Goal: Browse casually: Explore the website without a specific task or goal

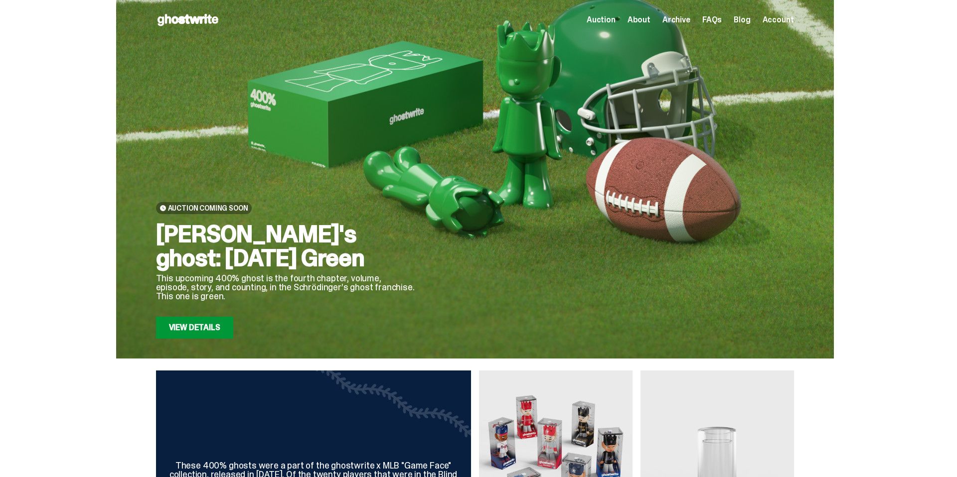
click at [198, 327] on link "View Details" at bounding box center [194, 328] width 77 height 22
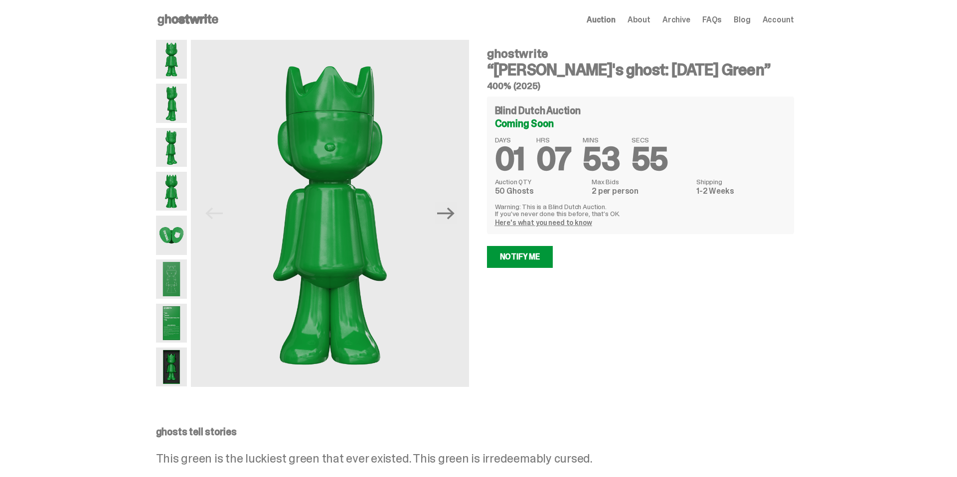
click at [170, 233] on img at bounding box center [171, 235] width 31 height 39
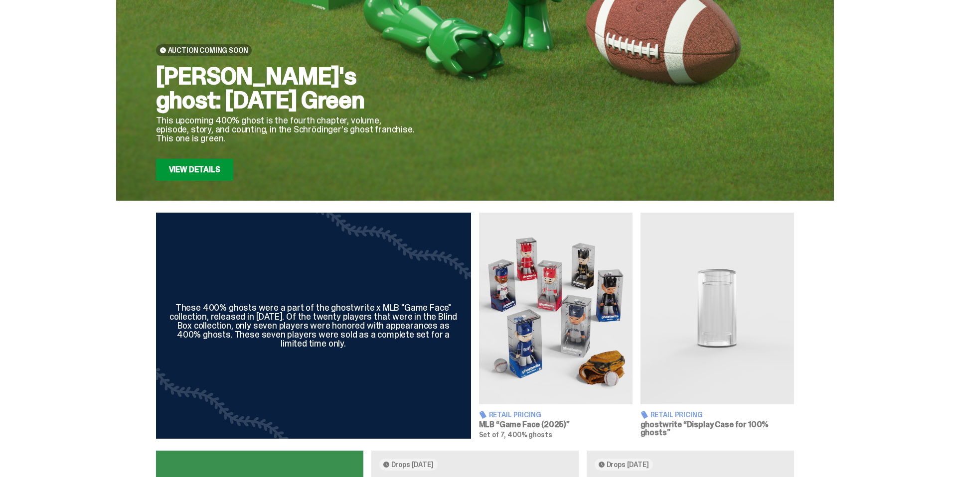
scroll to position [158, 0]
click at [529, 313] on img at bounding box center [555, 308] width 153 height 192
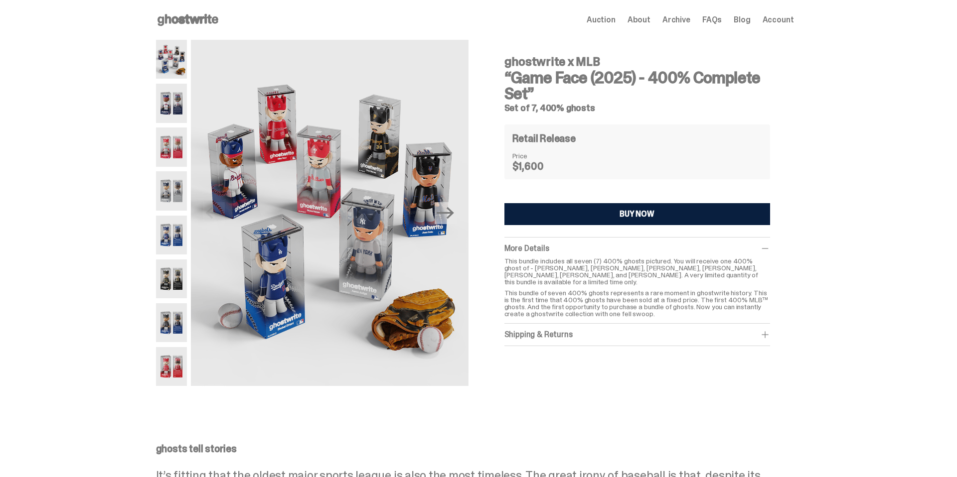
click at [767, 330] on span at bounding box center [765, 335] width 10 height 10
click at [171, 321] on img at bounding box center [171, 322] width 31 height 39
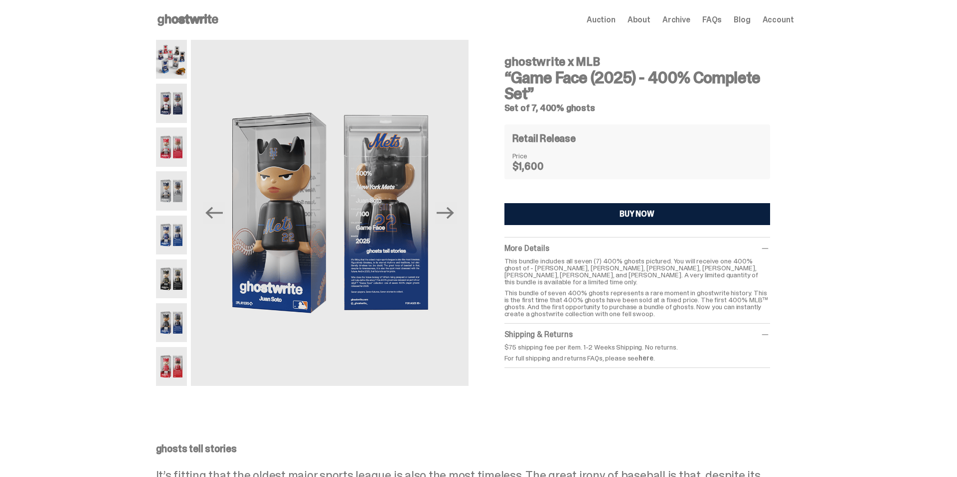
click at [172, 57] on img at bounding box center [171, 59] width 31 height 39
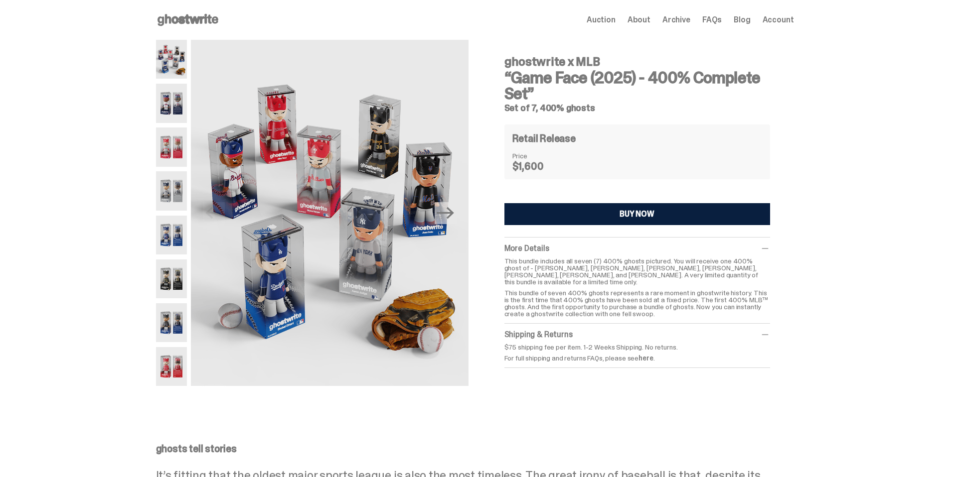
click at [174, 108] on img at bounding box center [171, 103] width 31 height 39
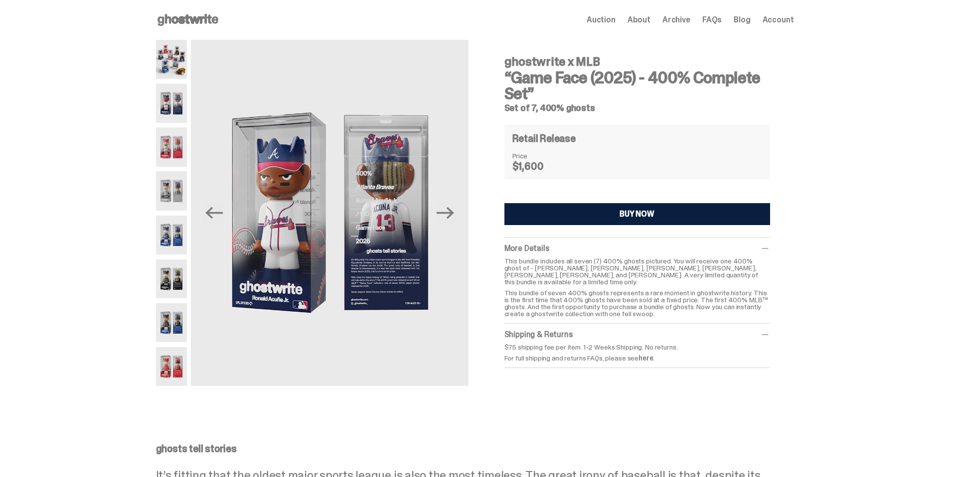
click at [175, 144] on img at bounding box center [171, 147] width 31 height 39
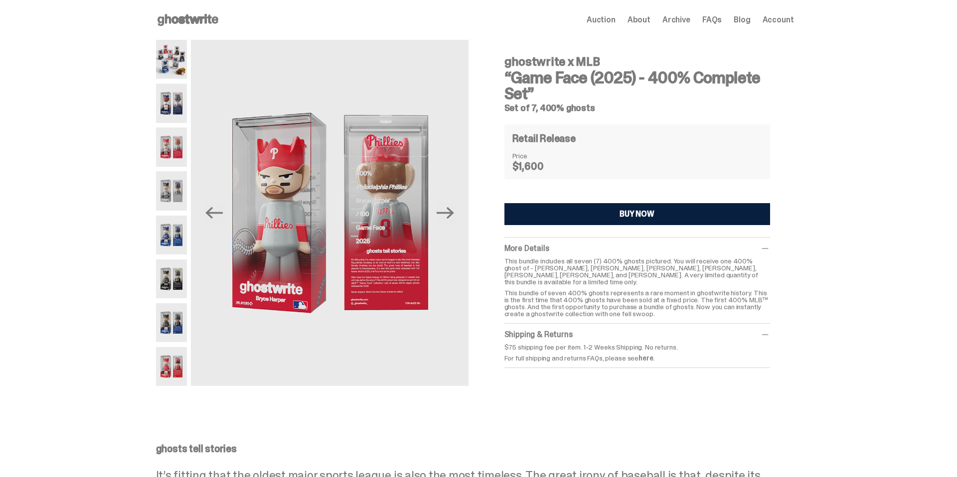
click at [178, 193] on img at bounding box center [171, 190] width 31 height 39
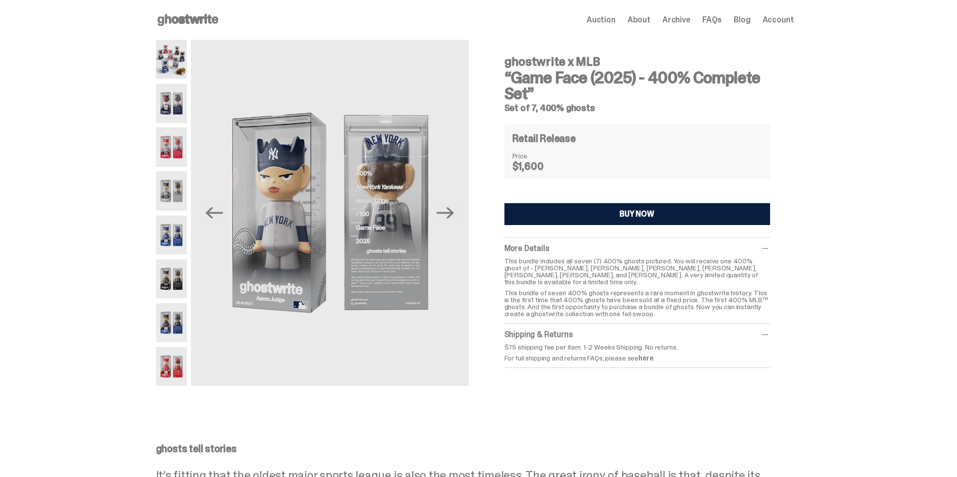
click at [175, 235] on img at bounding box center [171, 235] width 31 height 39
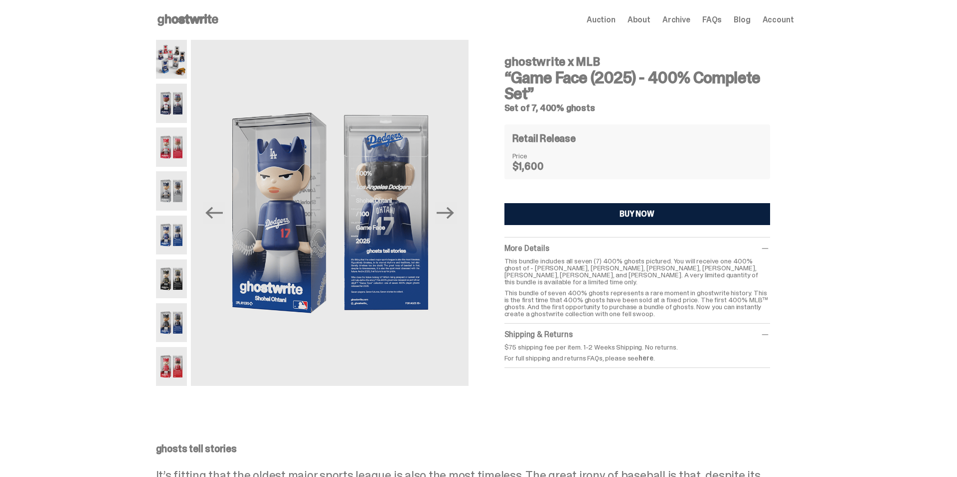
click at [175, 291] on img at bounding box center [171, 279] width 31 height 39
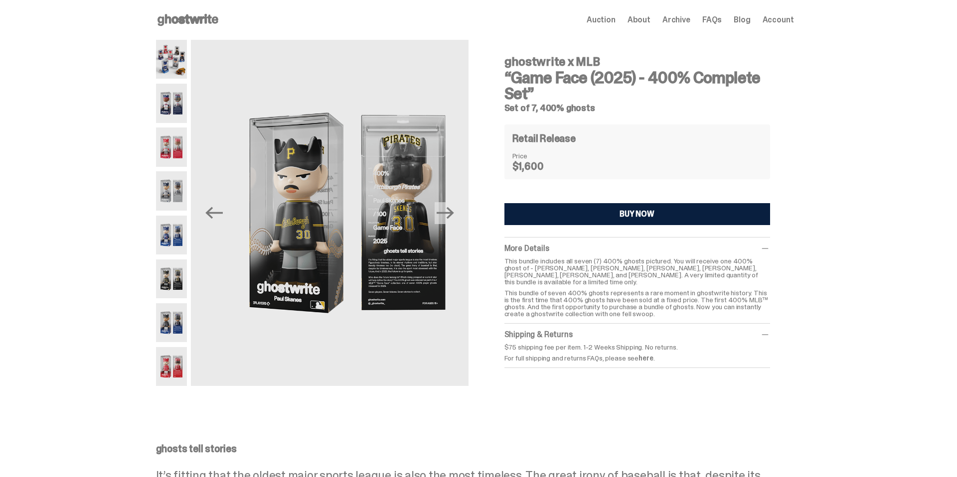
click at [177, 330] on img at bounding box center [171, 322] width 31 height 39
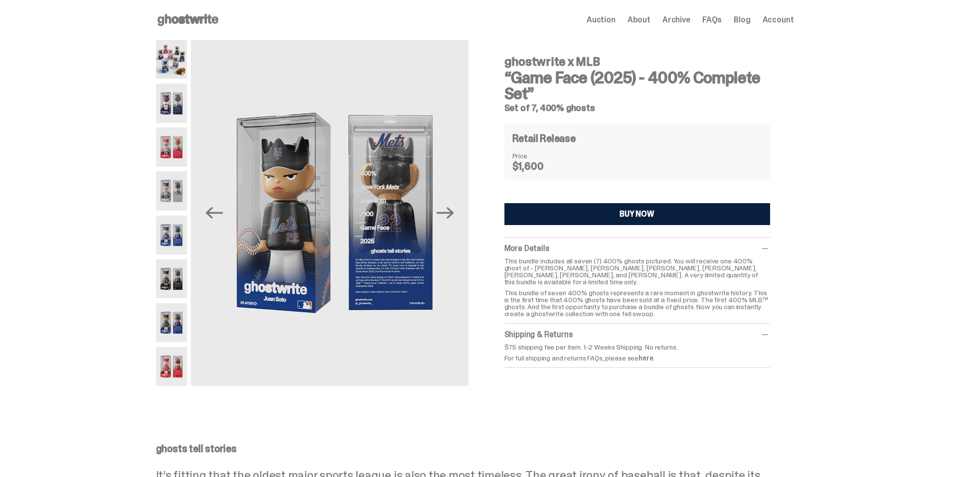
click at [175, 358] on img at bounding box center [171, 366] width 31 height 39
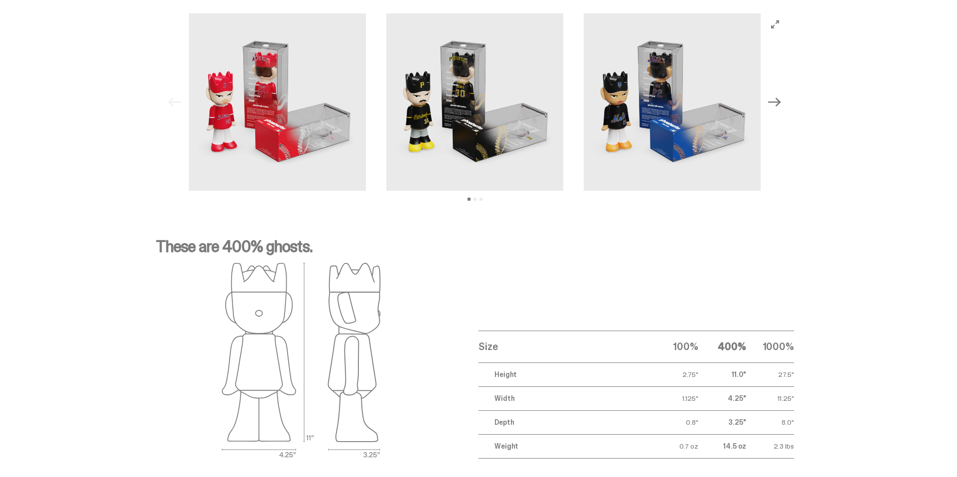
scroll to position [1415, 0]
click at [779, 102] on icon "Next" at bounding box center [774, 101] width 13 height 9
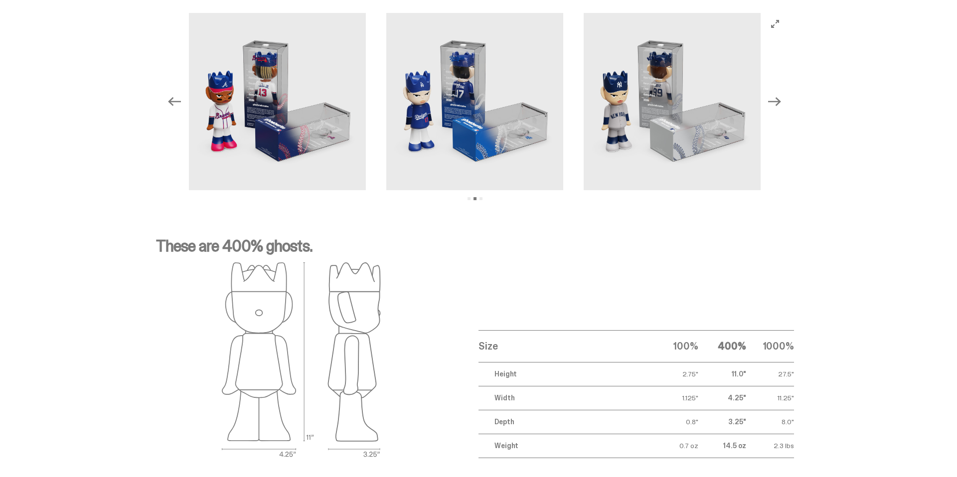
click at [779, 102] on icon "Next" at bounding box center [774, 101] width 13 height 9
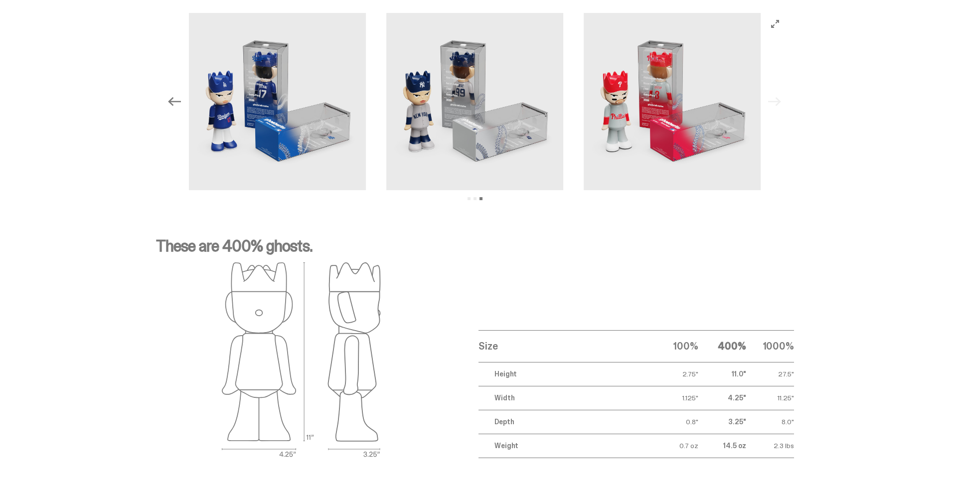
click at [779, 102] on div "Previous Next View slide 1 View slide 2 View slide 3" at bounding box center [475, 101] width 622 height 177
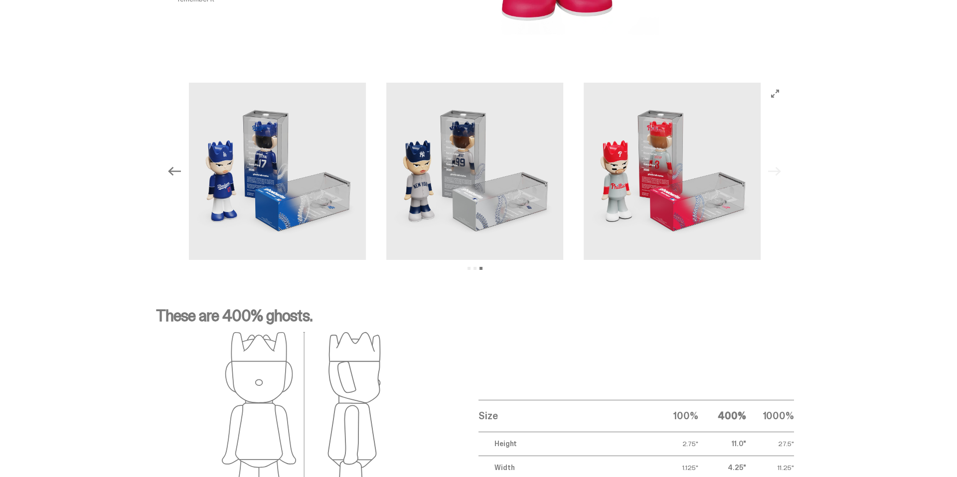
scroll to position [1348, 0]
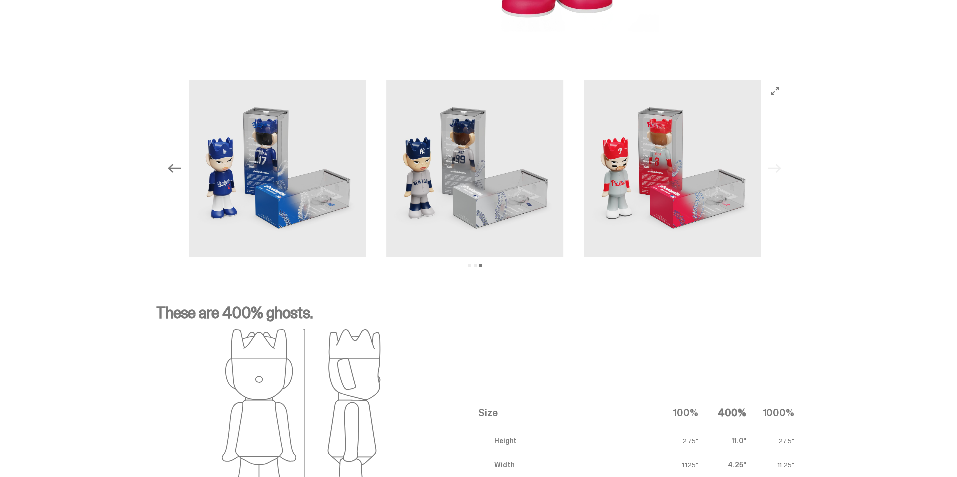
click at [181, 173] on icon "Previous" at bounding box center [174, 168] width 13 height 13
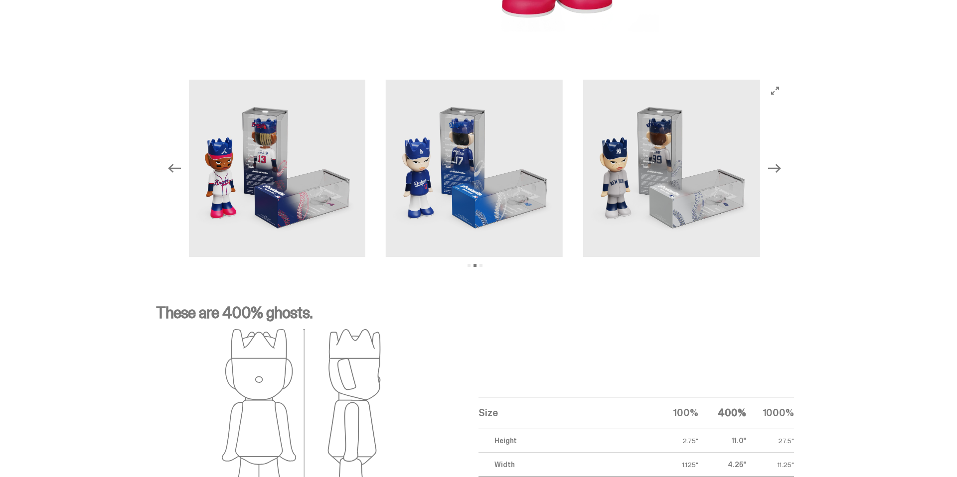
click at [181, 173] on icon "Previous" at bounding box center [174, 168] width 13 height 13
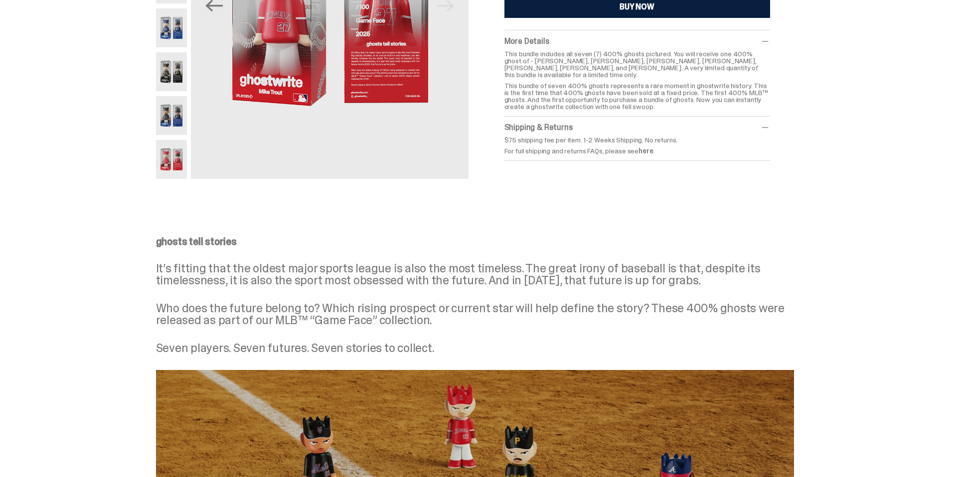
scroll to position [0, 0]
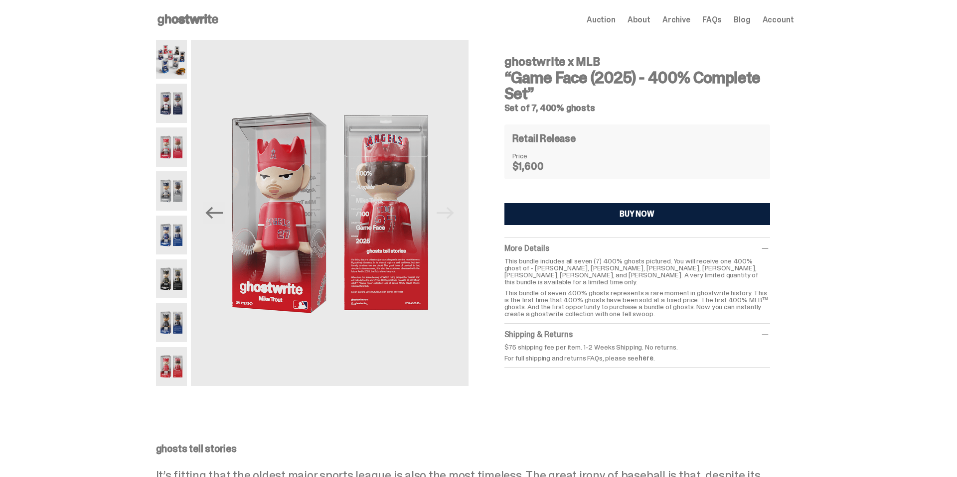
scroll to position [158, 0]
